Goal: Transaction & Acquisition: Book appointment/travel/reservation

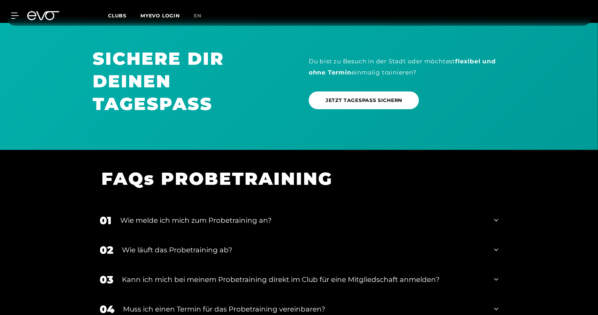
scroll to position [640, 0]
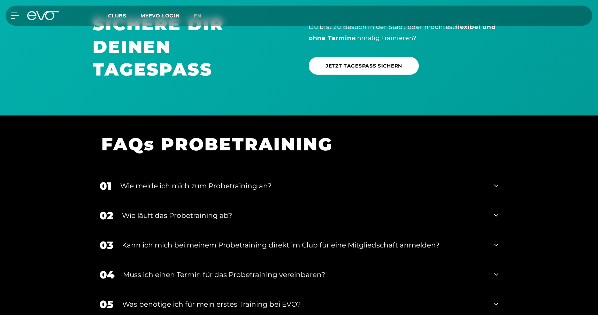
click at [498, 187] on icon at bounding box center [496, 186] width 4 height 8
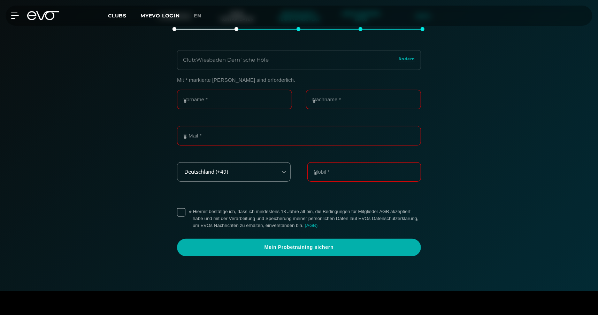
scroll to position [151, 0]
drag, startPoint x: 198, startPoint y: 100, endPoint x: 208, endPoint y: 104, distance: 10.3
click at [200, 101] on input "Vorname *" at bounding box center [234, 100] width 115 height 20
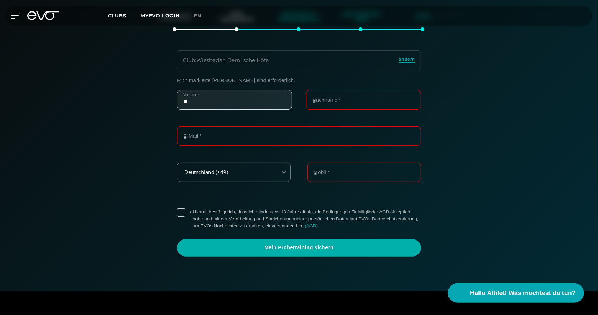
type input "********"
type input "*****"
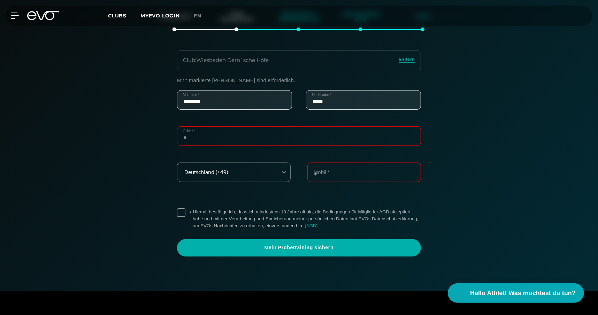
type input "**********"
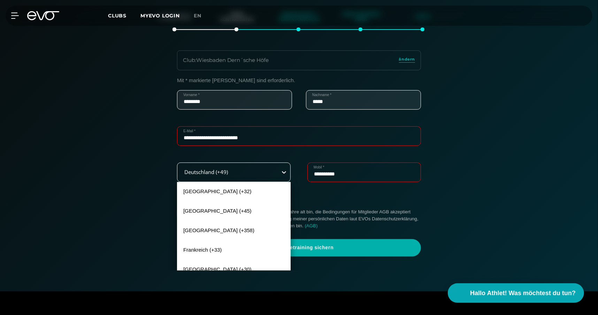
click at [286, 173] on icon at bounding box center [284, 172] width 7 height 7
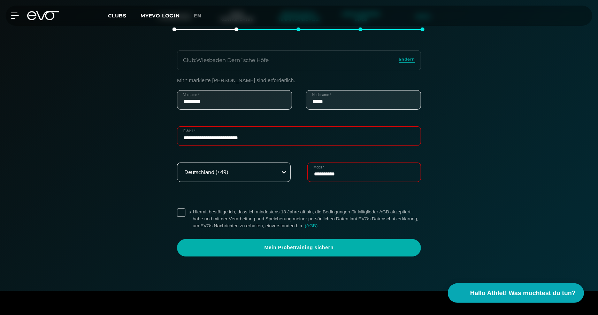
click at [286, 173] on icon at bounding box center [284, 172] width 7 height 7
click at [193, 212] on label "* Hiermit bestätige ich, dass ich mindestens 18 Jahre alt bin, die Bedingungen …" at bounding box center [307, 219] width 228 height 21
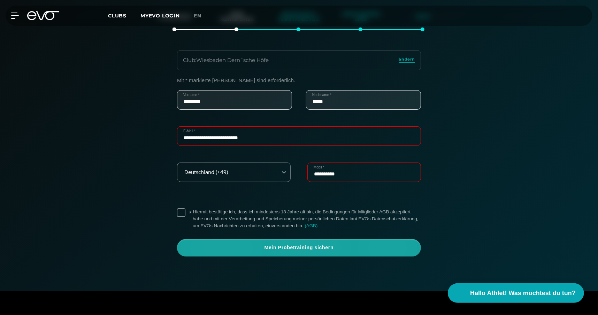
click at [259, 248] on span "Mein Probetraining sichern" at bounding box center [299, 248] width 211 height 7
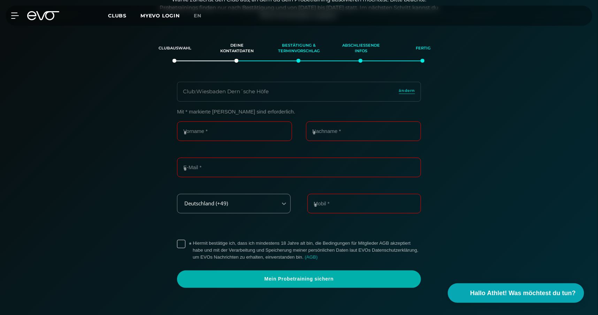
scroll to position [119, 0]
click at [470, 292] on span "Hallo Athlet! Was möchtest du tun?" at bounding box center [523, 294] width 111 height 10
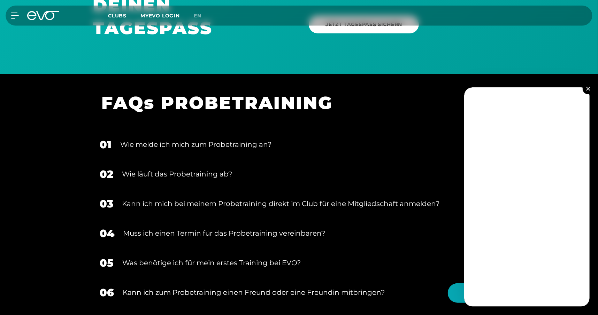
scroll to position [753, 0]
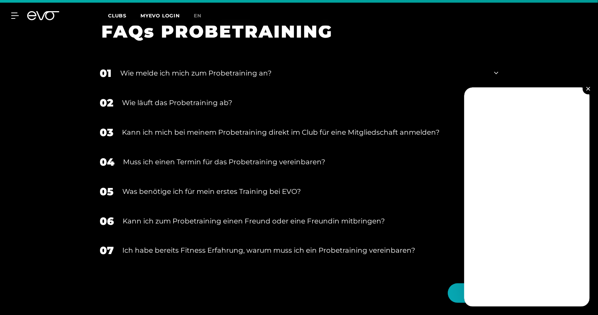
click at [132, 68] on div "Wie melde ich mich zum Probetraining an?" at bounding box center [302, 73] width 365 height 10
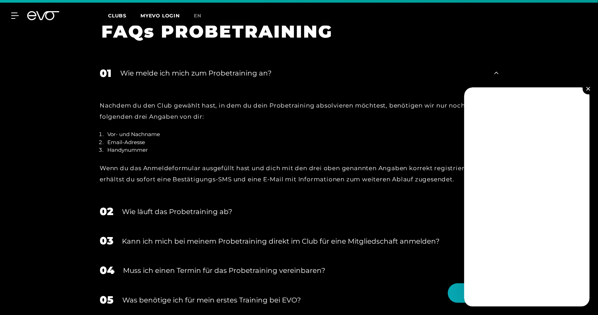
scroll to position [791, 0]
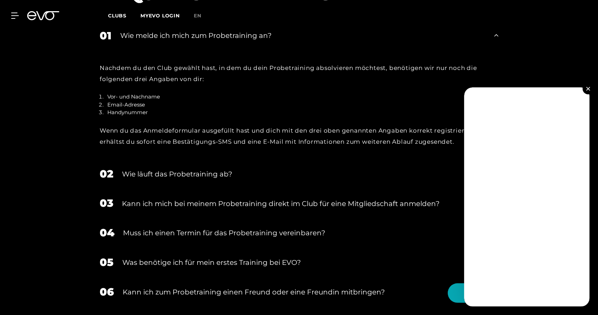
click at [188, 174] on div "Wie läuft das Probetraining ab?" at bounding box center [304, 174] width 364 height 10
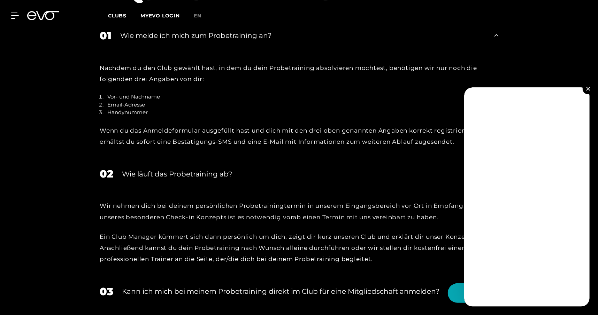
click at [188, 173] on div "Wie läuft das Probetraining ab?" at bounding box center [304, 174] width 364 height 10
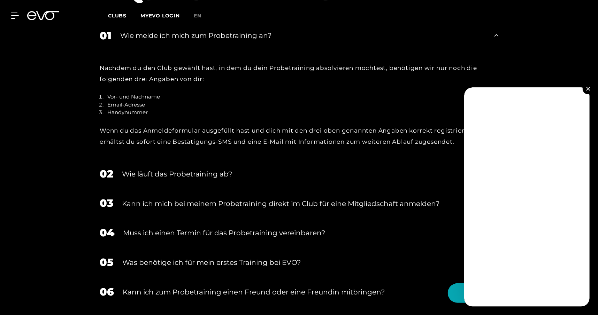
click at [189, 173] on div "Wie läuft das Probetraining ab?" at bounding box center [304, 174] width 364 height 10
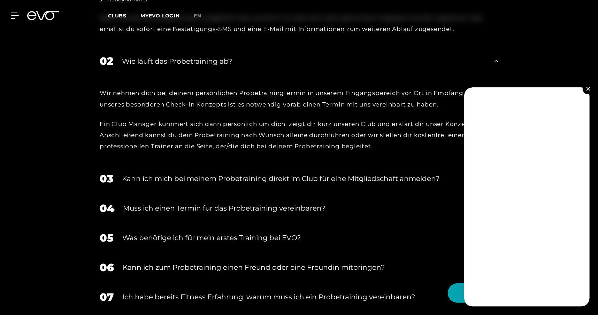
scroll to position [941, 0]
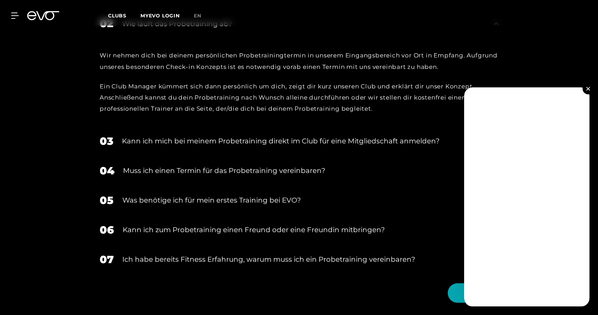
click at [188, 173] on div "Muss ich einen Termin für das Probetraining vereinbaren?" at bounding box center [304, 171] width 363 height 10
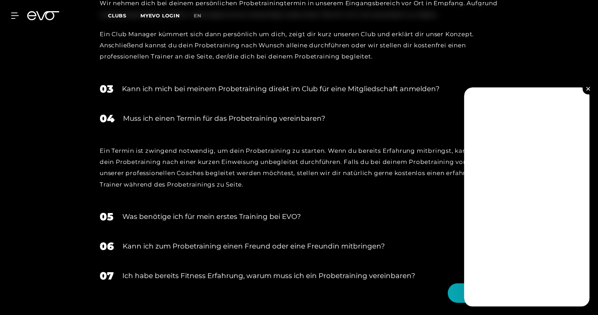
scroll to position [1016, 0]
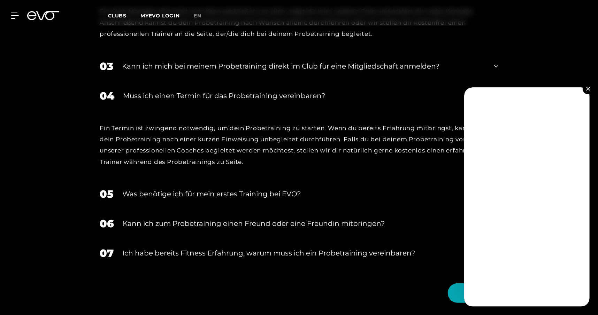
click at [191, 191] on div "Was benötige ich für mein erstes Training bei EVO?" at bounding box center [303, 194] width 363 height 10
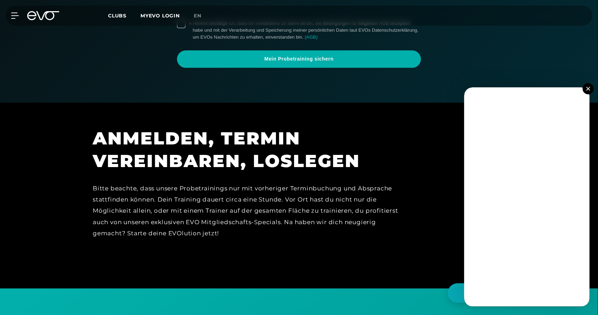
scroll to position [309, 0]
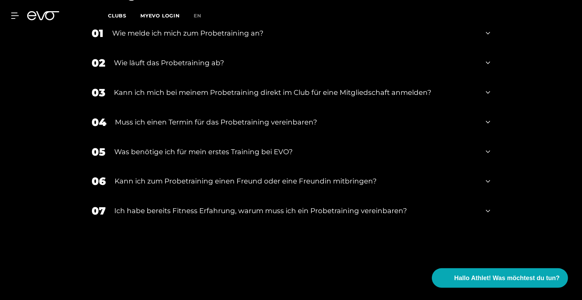
scroll to position [797, 0]
